Goal: Information Seeking & Learning: Learn about a topic

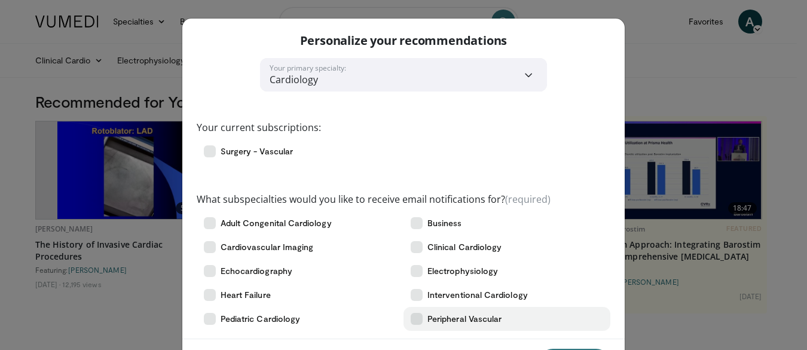
click at [417, 318] on icon at bounding box center [417, 319] width 12 height 12
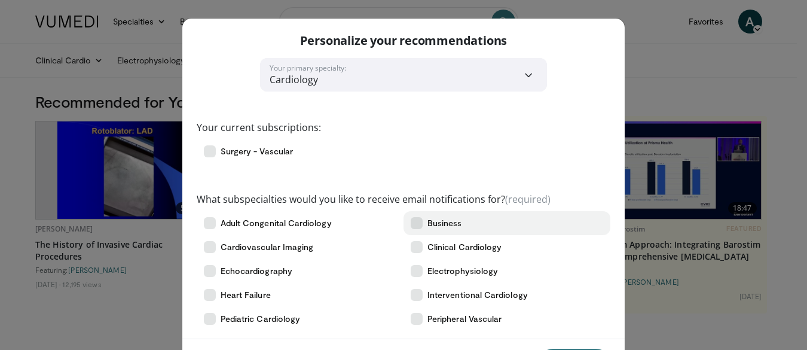
click at [413, 225] on icon at bounding box center [417, 223] width 12 height 12
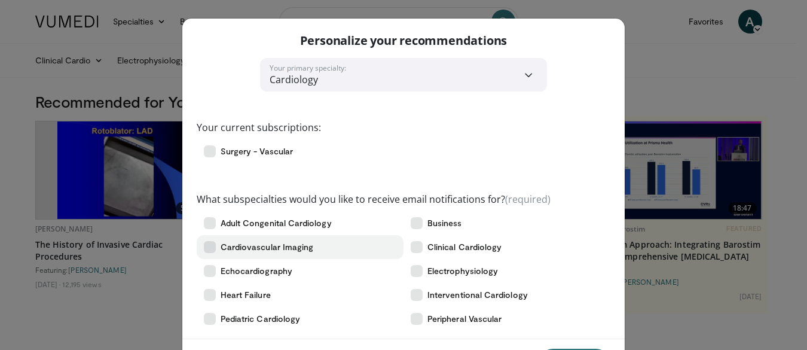
click at [261, 244] on span "Cardiovascular Imaging" at bounding box center [267, 247] width 93 height 12
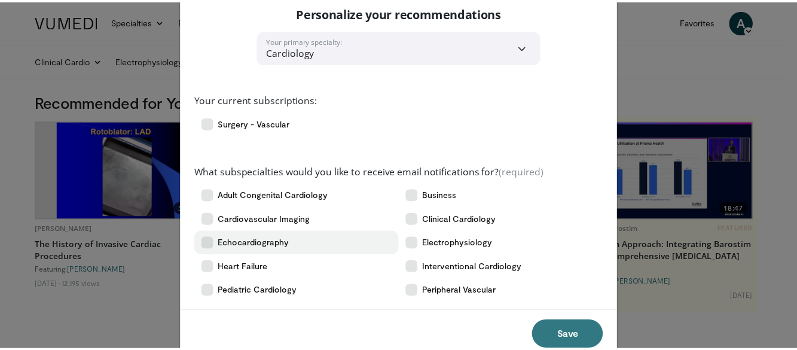
scroll to position [56, 0]
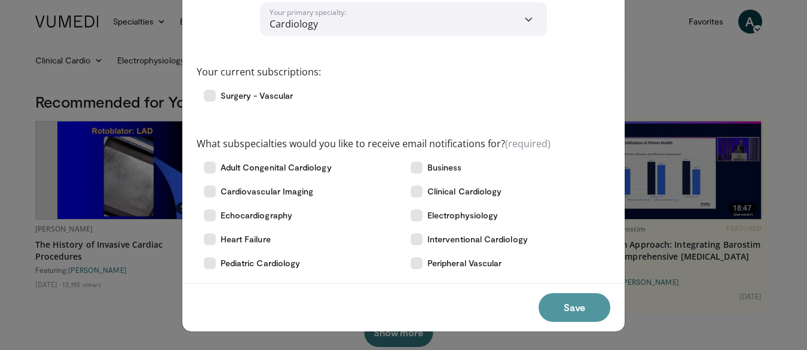
click at [561, 311] on button "Save" at bounding box center [575, 307] width 72 height 29
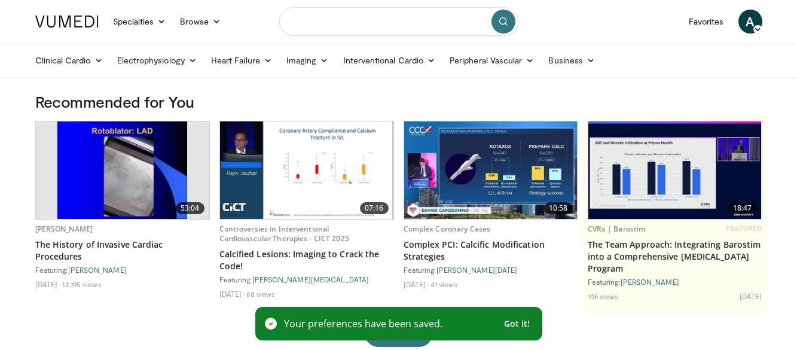
click at [325, 16] on input "Search topics, interventions" at bounding box center [398, 21] width 239 height 29
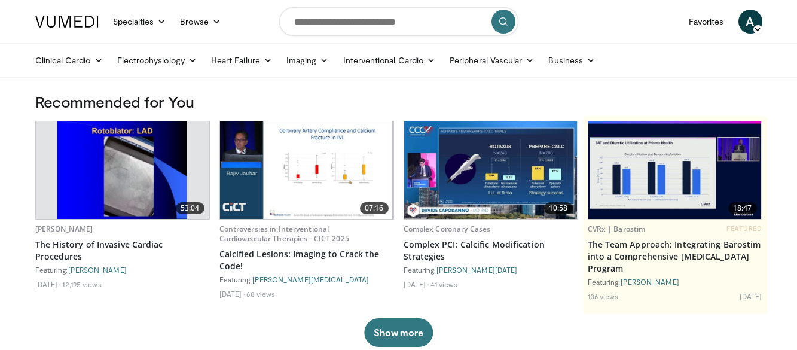
click at [496, 19] on button "submit" at bounding box center [503, 22] width 24 height 24
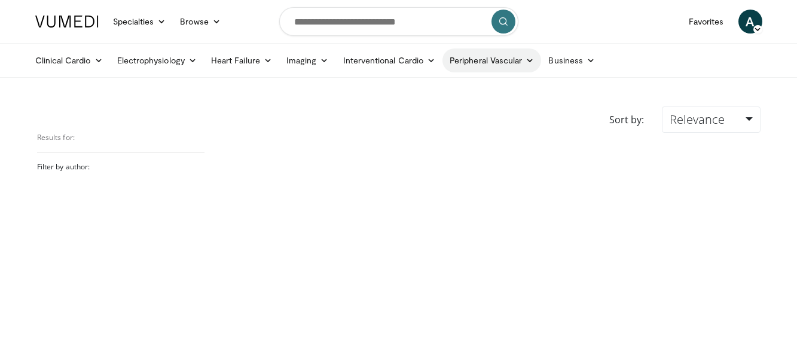
click at [476, 62] on link "Peripheral Vascular" at bounding box center [491, 60] width 99 height 24
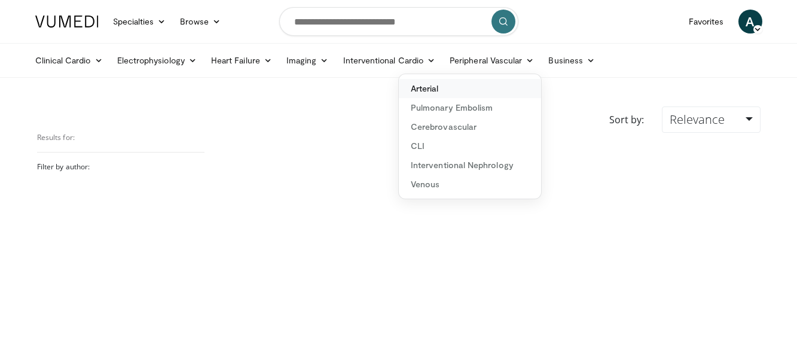
click at [426, 88] on link "Arterial" at bounding box center [470, 88] width 142 height 19
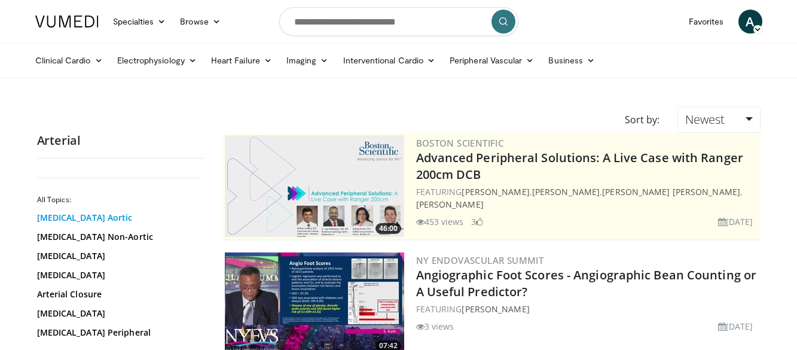
click at [93, 218] on link "[MEDICAL_DATA] Aortic" at bounding box center [117, 218] width 161 height 12
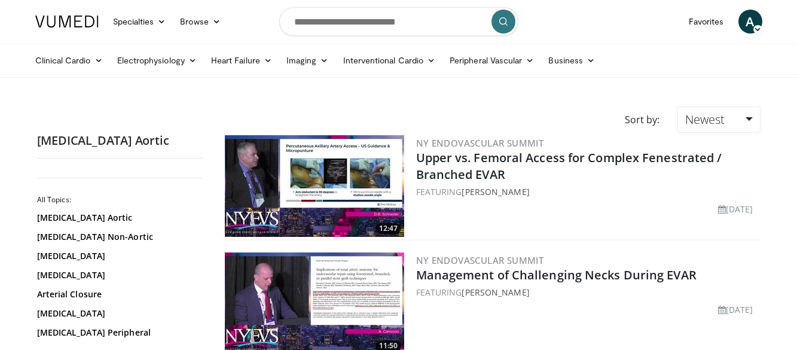
click at [725, 116] on link "Newest" at bounding box center [718, 119] width 82 height 26
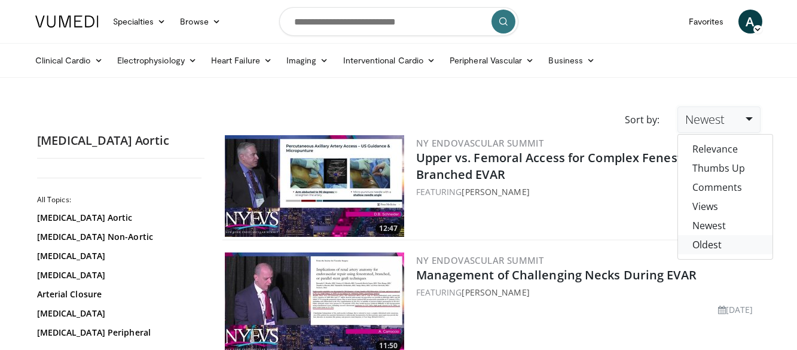
click at [709, 243] on link "Oldest" at bounding box center [725, 244] width 94 height 19
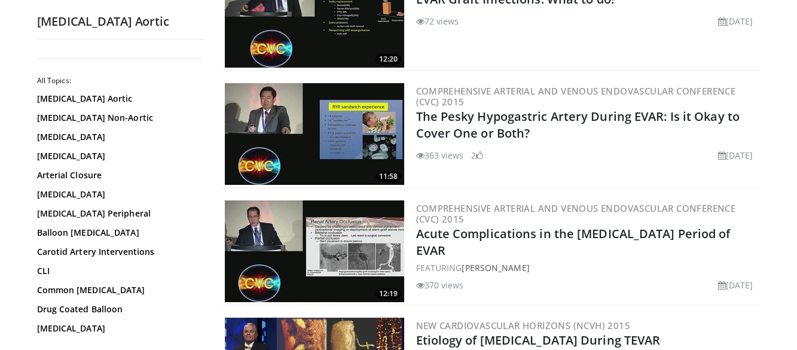
scroll to position [319, 0]
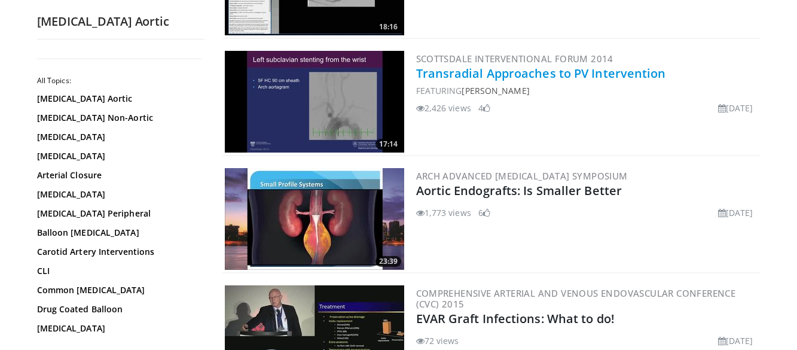
click at [454, 74] on link "Transradial Approaches to PV Intervention" at bounding box center [541, 73] width 250 height 16
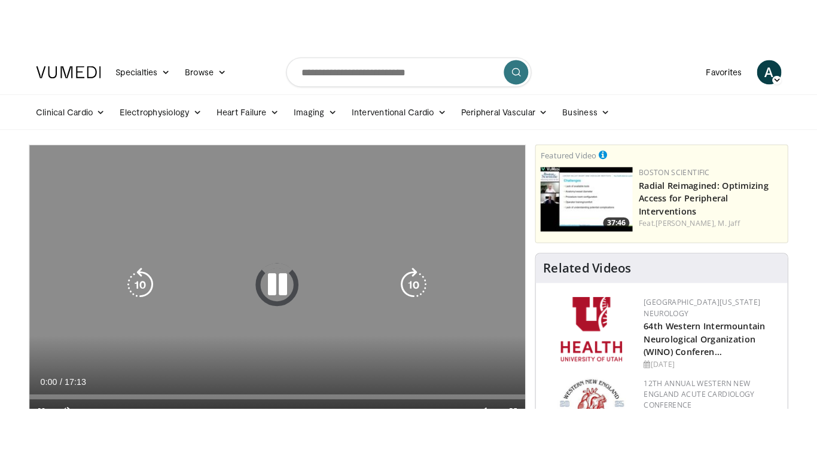
scroll to position [319, 0]
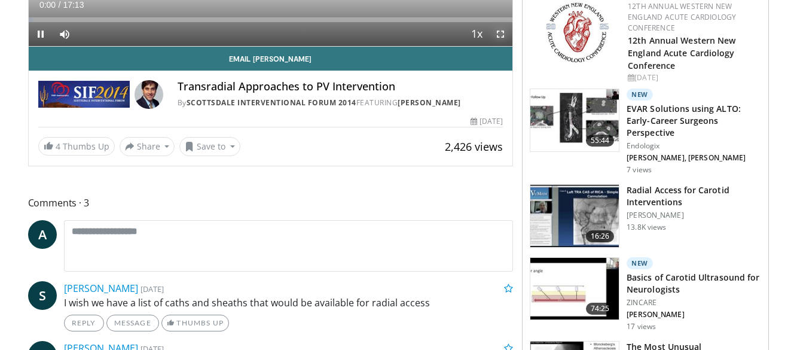
click at [500, 30] on span "Video Player" at bounding box center [500, 34] width 24 height 24
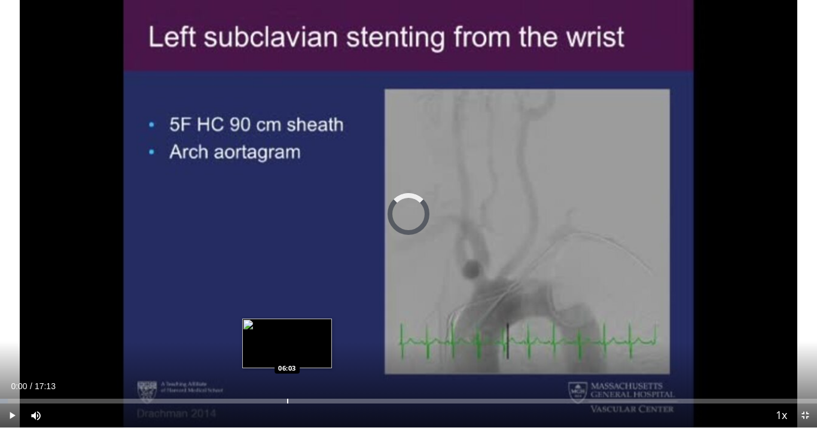
click at [287, 349] on div "Progress Bar" at bounding box center [287, 401] width 1 height 5
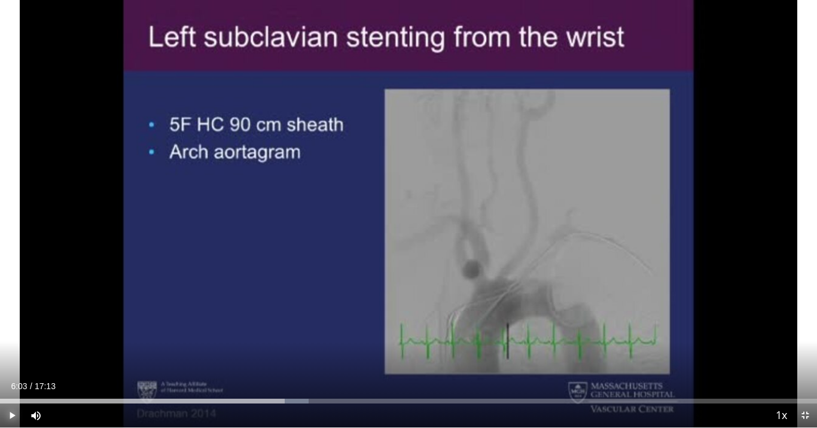
click at [14, 349] on span "Video Player" at bounding box center [12, 415] width 24 height 24
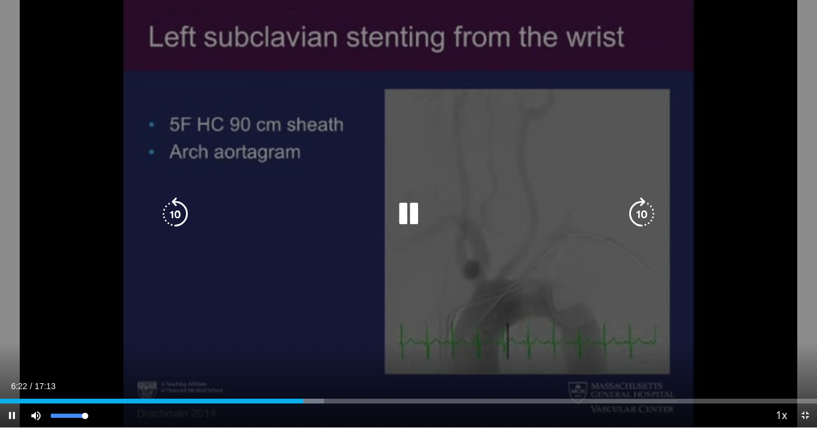
drag, startPoint x: 90, startPoint y: 413, endPoint x: 98, endPoint y: 415, distance: 8.6
click at [96, 349] on div "Mute 100%" at bounding box center [66, 415] width 84 height 24
click at [422, 301] on div "10 seconds Tap to unmute" at bounding box center [408, 213] width 817 height 427
click at [398, 217] on icon "Video Player" at bounding box center [408, 213] width 33 height 33
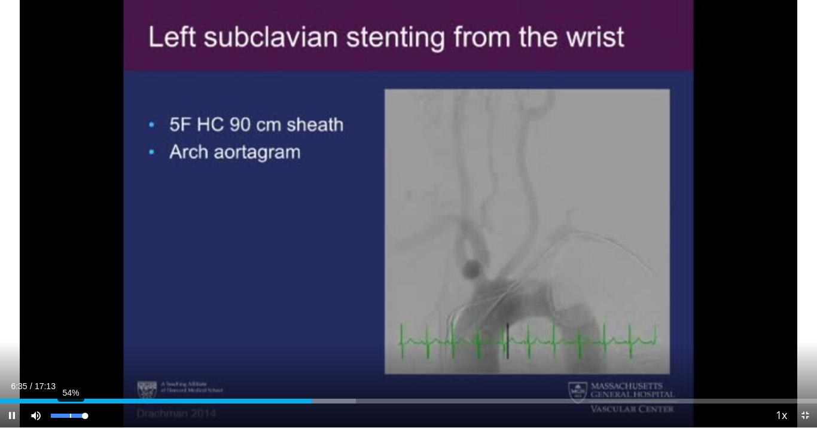
click at [69, 349] on div "54%" at bounding box center [68, 416] width 34 height 4
click at [80, 349] on div "84%" at bounding box center [80, 416] width 1 height 4
click at [84, 349] on video-js "**********" at bounding box center [408, 214] width 817 height 428
click at [36, 349] on span "Video Player" at bounding box center [36, 415] width 24 height 24
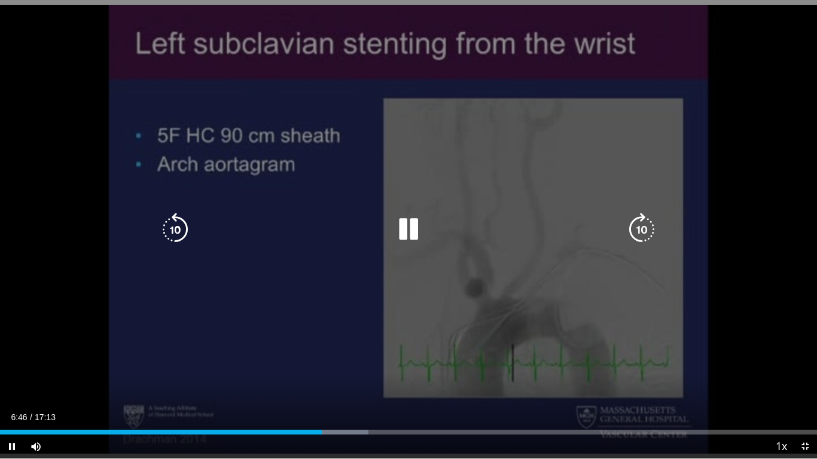
click at [458, 167] on div "10 seconds Tap to unmute" at bounding box center [408, 229] width 817 height 458
click at [410, 227] on icon "Video Player" at bounding box center [408, 229] width 33 height 33
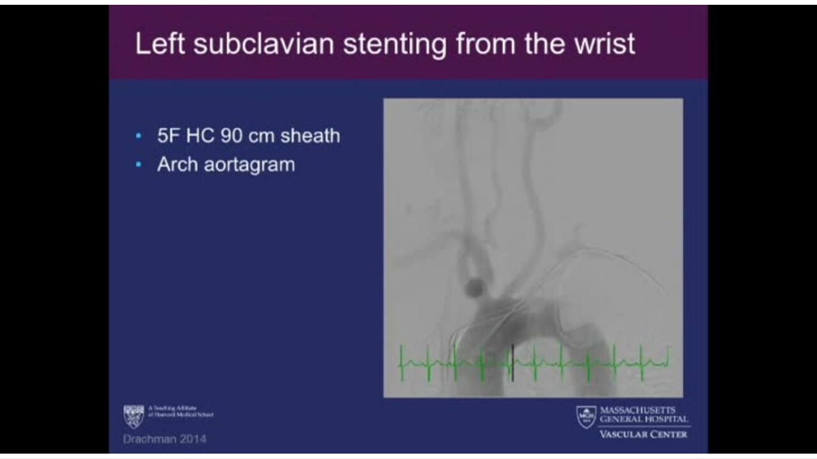
drag, startPoint x: 471, startPoint y: 172, endPoint x: 126, endPoint y: 279, distance: 361.3
click at [126, 279] on div "10 seconds Tap to unmute" at bounding box center [408, 229] width 817 height 458
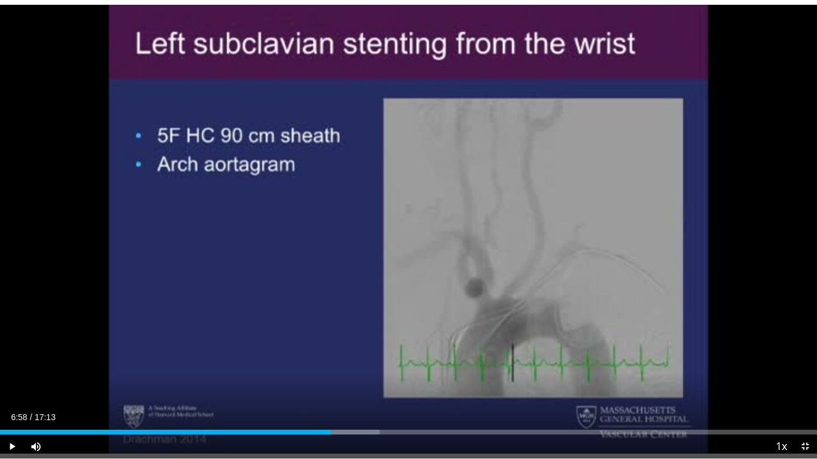
drag, startPoint x: 162, startPoint y: 400, endPoint x: 111, endPoint y: 458, distance: 77.9
click at [155, 349] on video-js "**********" at bounding box center [408, 229] width 817 height 459
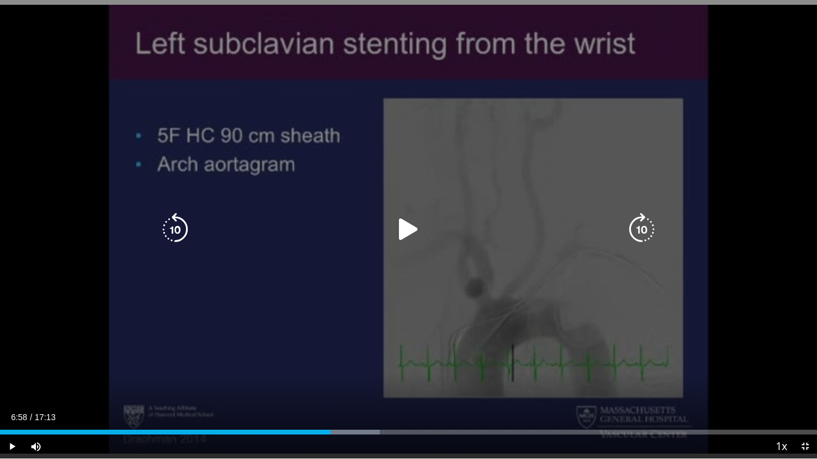
click at [403, 235] on icon "Video Player" at bounding box center [408, 229] width 33 height 33
click at [415, 215] on icon "Video Player" at bounding box center [408, 229] width 33 height 33
click at [400, 223] on icon "Video Player" at bounding box center [408, 229] width 33 height 33
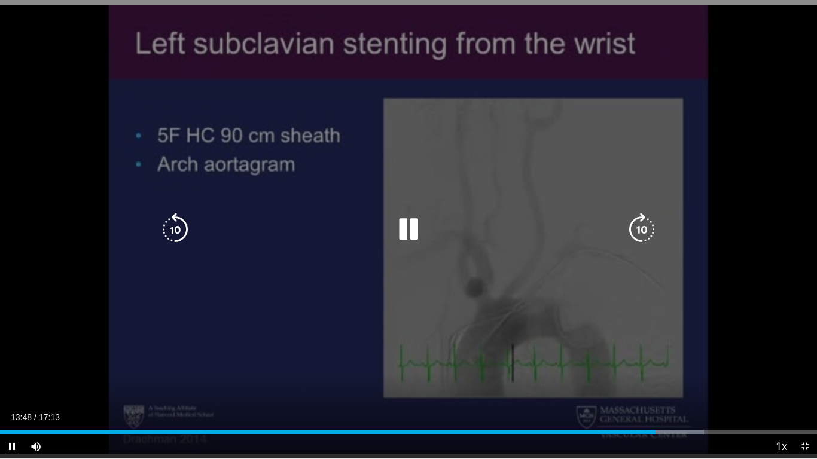
click at [533, 248] on div "10 seconds Tap to unmute" at bounding box center [408, 229] width 817 height 458
click at [419, 224] on icon "Video Player" at bounding box center [408, 229] width 33 height 33
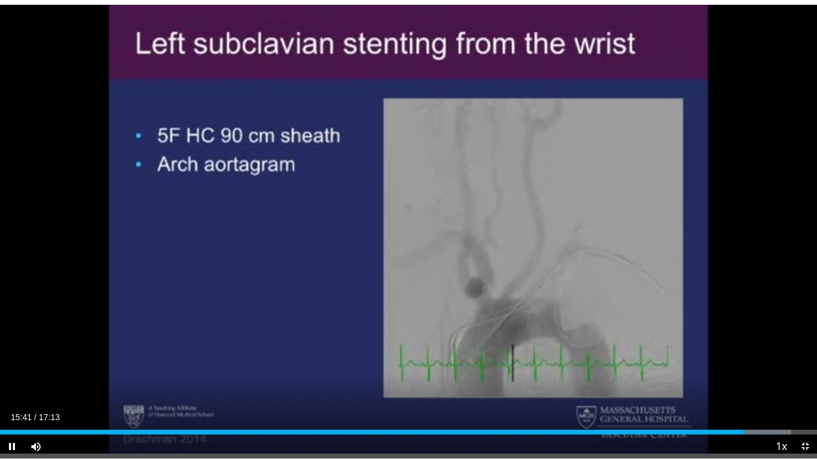
click at [772, 349] on video-js "**********" at bounding box center [408, 229] width 817 height 459
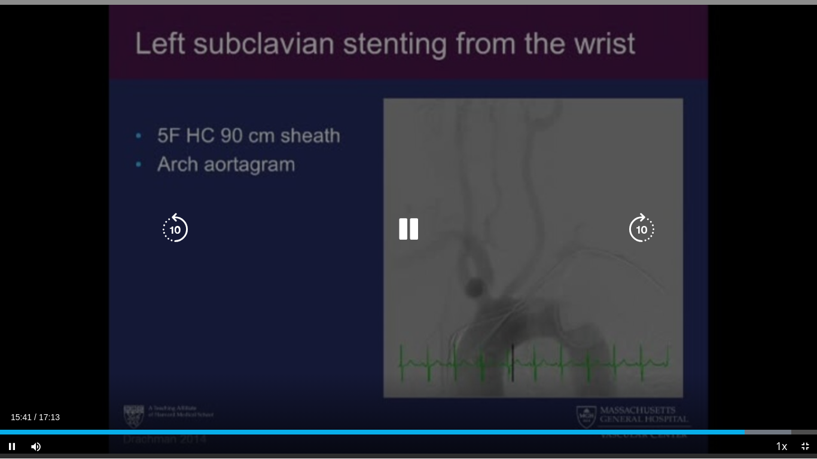
drag, startPoint x: 736, startPoint y: 446, endPoint x: 732, endPoint y: 442, distance: 6.4
click at [736, 349] on div "Current Time 15:41 / Duration 17:13 Pause Skip Backward Skip Forward Mute 14% L…" at bounding box center [408, 447] width 817 height 24
drag, startPoint x: 732, startPoint y: 442, endPoint x: 711, endPoint y: 439, distance: 21.1
click at [726, 349] on video-js "**********" at bounding box center [408, 229] width 817 height 459
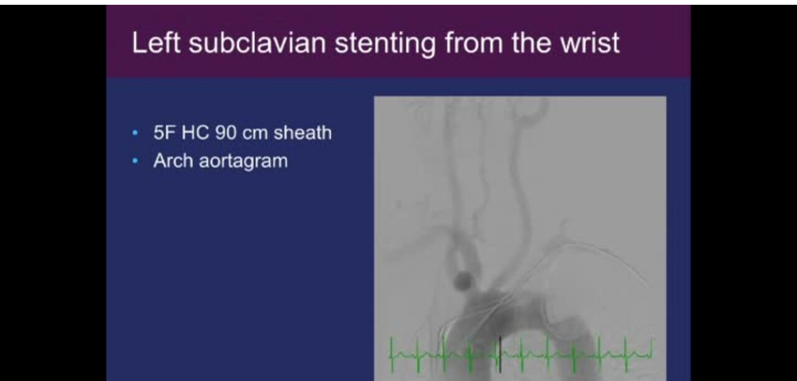
scroll to position [0, 0]
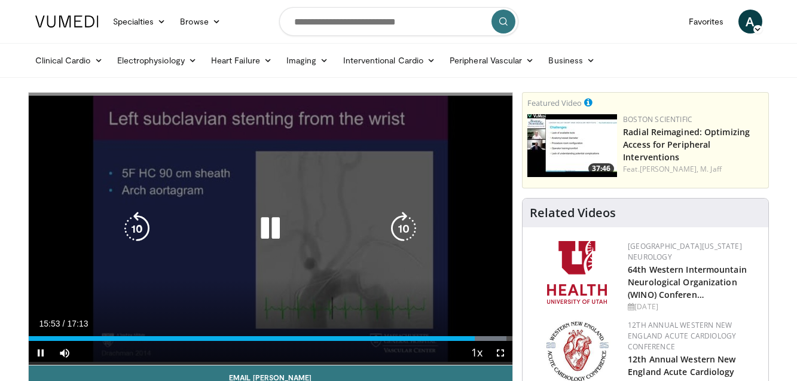
click at [268, 225] on icon "Video Player" at bounding box center [269, 228] width 33 height 33
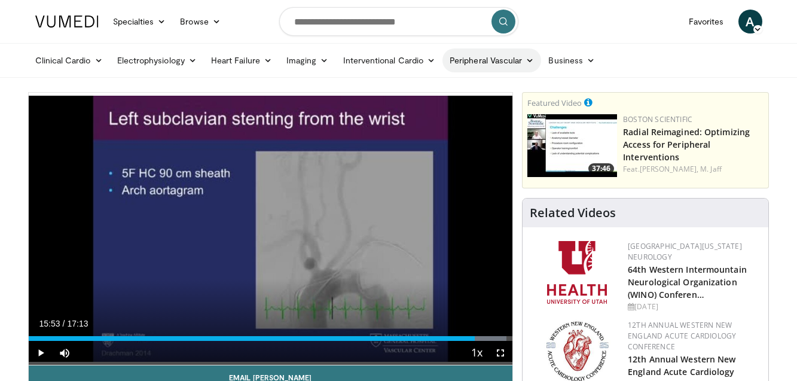
click at [485, 61] on link "Peripheral Vascular" at bounding box center [491, 60] width 99 height 24
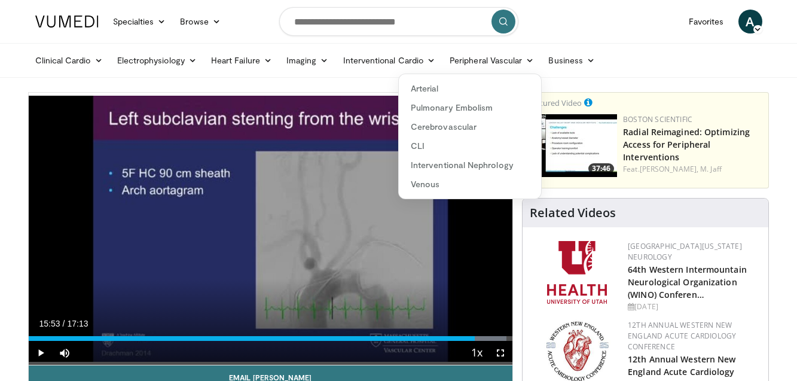
click at [650, 54] on ul "Clinical Cardio Atrial Fibrillation Cardiac Amyloidosis Cholesterol & Lipid Dia…" at bounding box center [398, 60] width 741 height 33
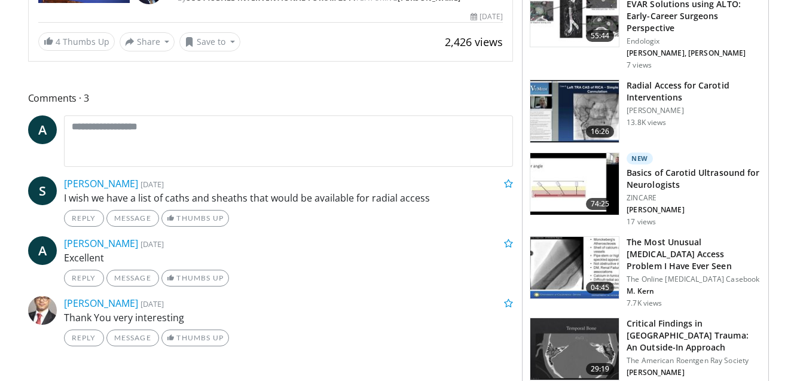
scroll to position [319, 0]
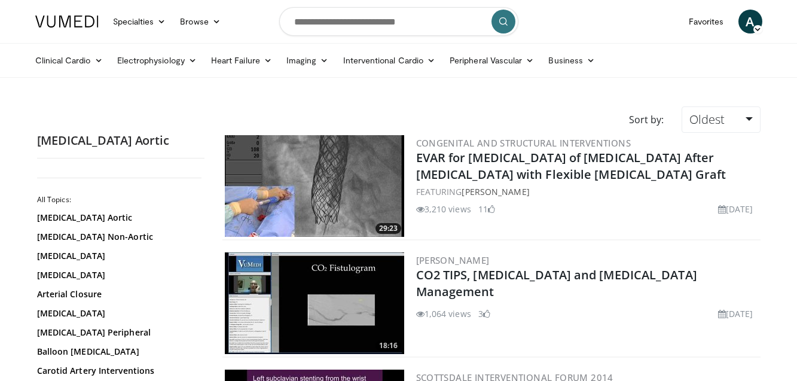
scroll to position [319, 0]
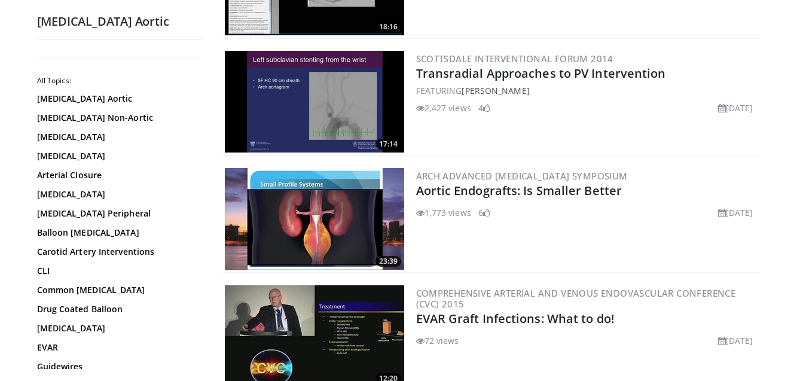
click at [308, 215] on img at bounding box center [314, 219] width 179 height 102
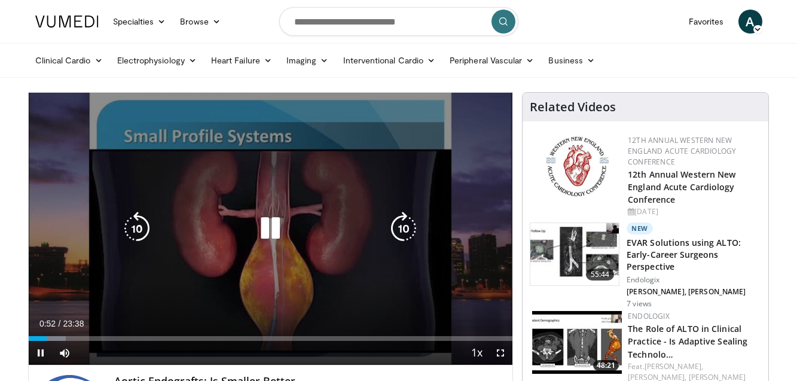
click at [270, 230] on icon "Video Player" at bounding box center [269, 228] width 33 height 33
